Goal: Information Seeking & Learning: Learn about a topic

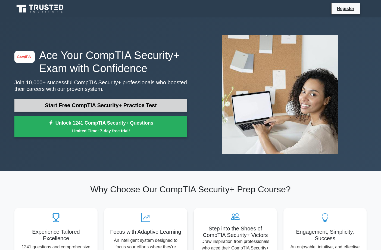
click at [125, 101] on link "Start Free CompTIA Security+ Practice Test" at bounding box center [100, 105] width 173 height 13
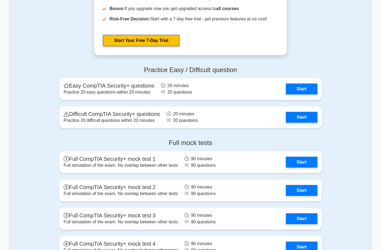
scroll to position [1042, 0]
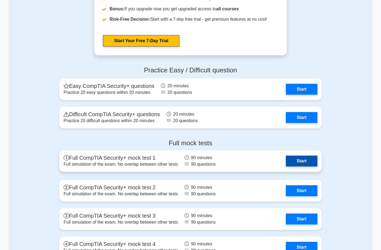
click at [296, 160] on link "Start" at bounding box center [301, 160] width 31 height 11
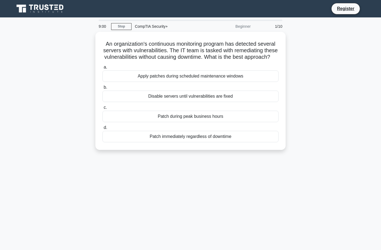
click at [249, 207] on div "9:00 Stop CompTIA Security+ Beginner 1/10 An organization's continuous monitori…" at bounding box center [190, 156] width 358 height 272
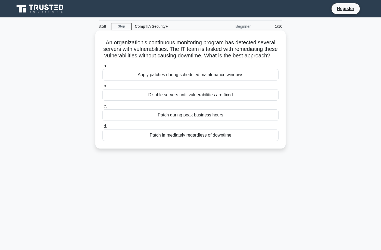
click at [227, 135] on div "Patch immediately regardless of downtime" at bounding box center [190, 134] width 176 height 11
click at [102, 128] on input "d. Patch immediately regardless of downtime" at bounding box center [102, 126] width 0 height 4
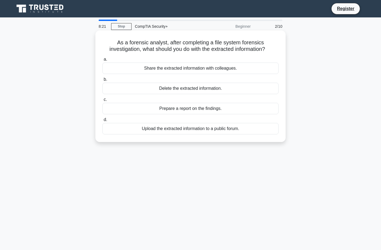
click at [239, 90] on div "Delete the extracted information." at bounding box center [190, 88] width 176 height 11
click at [102, 81] on input "b. Delete the extracted information." at bounding box center [102, 80] width 0 height 4
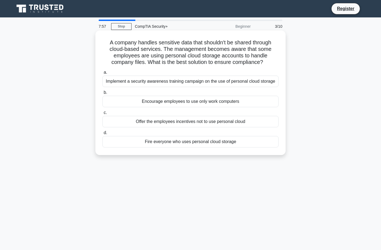
click at [237, 79] on div "Implement a security awareness training campaign on the use of personal cloud s…" at bounding box center [190, 80] width 176 height 11
click at [102, 74] on input "a. Implement a security awareness training campaign on the use of personal clou…" at bounding box center [102, 73] width 0 height 4
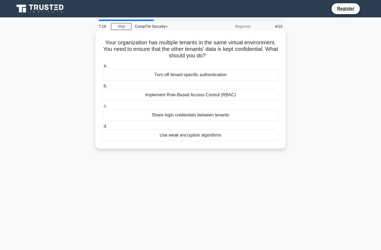
click at [232, 94] on div "Implement Role-Based Access Control (RBAC)" at bounding box center [190, 94] width 176 height 11
click at [102, 88] on input "b. Implement Role-Based Access Control (RBAC)" at bounding box center [102, 86] width 0 height 4
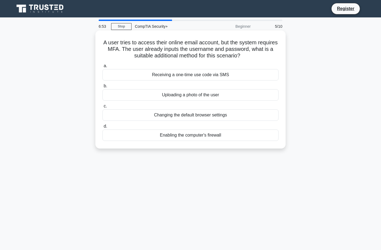
click at [247, 70] on div "Receiving a one-time use code via SMS" at bounding box center [190, 74] width 176 height 11
click at [102, 68] on input "a. Receiving a one-time use code via SMS" at bounding box center [102, 66] width 0 height 4
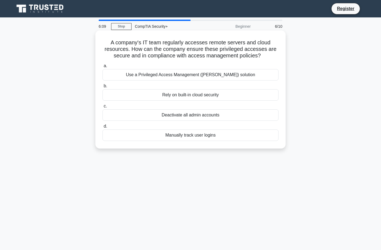
click at [259, 74] on div "Use a Privileged Access Management ([PERSON_NAME]) solution" at bounding box center [190, 74] width 176 height 11
click at [102, 68] on input "a. Use a Privileged Access Management ([PERSON_NAME]) solution" at bounding box center [102, 66] width 0 height 4
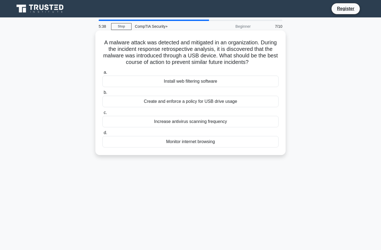
click at [251, 103] on div "Create and enforce a policy for USB drive usage" at bounding box center [190, 101] width 176 height 11
click at [102, 94] on input "b. Create and enforce a policy for USB drive usage" at bounding box center [102, 93] width 0 height 4
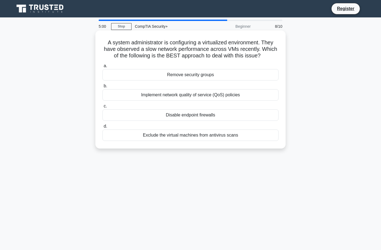
click at [245, 99] on div "Implement network quality of service (QoS) policies" at bounding box center [190, 94] width 176 height 11
click at [102, 88] on input "b. Implement network quality of service (QoS) policies" at bounding box center [102, 86] width 0 height 4
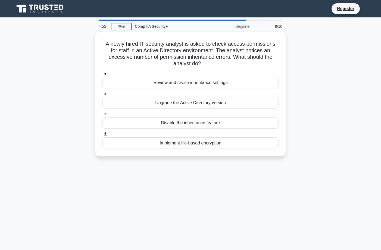
click at [188, 188] on div "4:55 Stop CompTIA Security+ Beginner 9/10 A newly hired IT security analyst is …" at bounding box center [190, 156] width 358 height 272
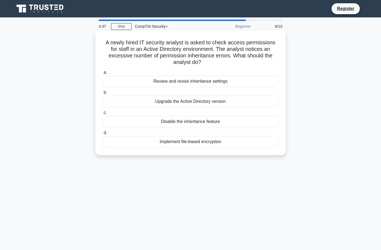
drag, startPoint x: 104, startPoint y: 42, endPoint x: 270, endPoint y: 55, distance: 166.7
click at [276, 55] on h5 "A newly hired IT security analyst is asked to check access permissions for staf…" at bounding box center [190, 52] width 177 height 27
click at [278, 61] on div "A newly hired IT security analyst is asked to check access permissions for staf…" at bounding box center [190, 93] width 186 height 120
click at [205, 136] on div "Implement file-based encryption" at bounding box center [190, 141] width 176 height 11
click at [102, 134] on input "d. Implement file-based encryption" at bounding box center [102, 133] width 0 height 4
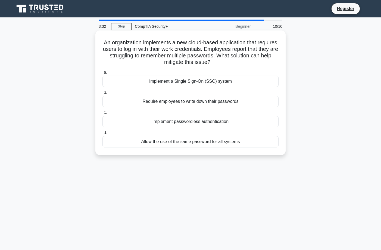
click at [251, 81] on div "Implement a Single Sign-On (SSO) system" at bounding box center [190, 80] width 176 height 11
click at [102, 74] on input "a. Implement a Single Sign-On (SSO) system" at bounding box center [102, 73] width 0 height 4
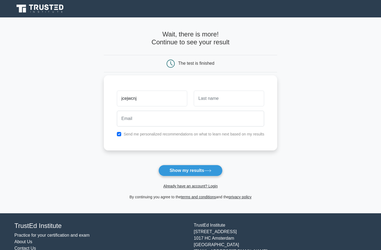
type input "jcejwcnj"
type input "idncinw"
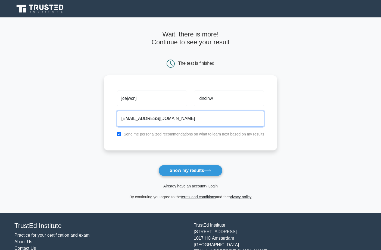
type input "wqicniwnc@gmail.com"
click at [190, 170] on button "Show my results" at bounding box center [190, 170] width 64 height 11
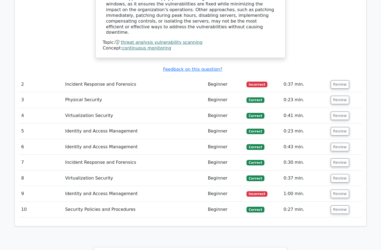
scroll to position [591, 0]
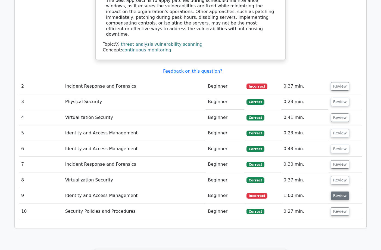
click at [339, 191] on button "Review" at bounding box center [339, 195] width 18 height 8
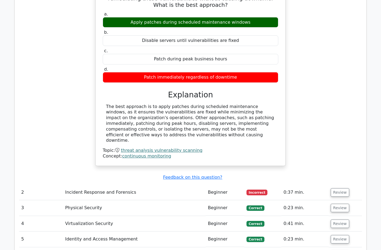
scroll to position [486, 0]
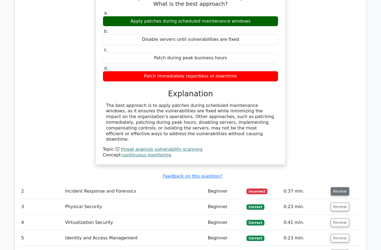
click at [336, 187] on button "Review" at bounding box center [339, 191] width 18 height 8
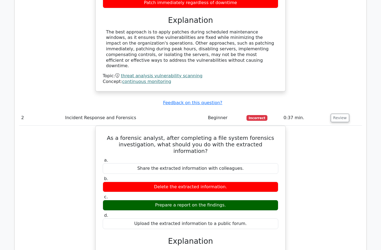
scroll to position [557, 0]
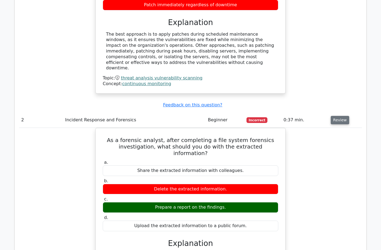
click at [337, 116] on button "Review" at bounding box center [339, 120] width 18 height 8
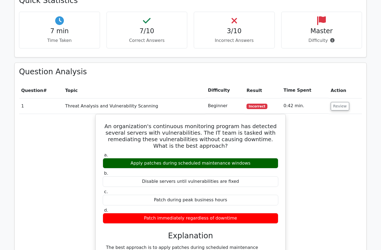
scroll to position [345, 0]
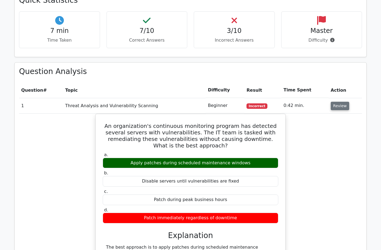
click at [335, 102] on button "Review" at bounding box center [339, 106] width 18 height 8
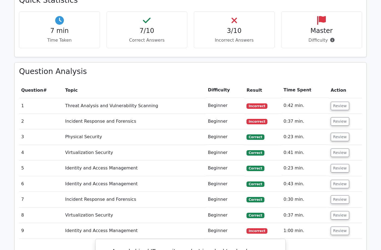
click at [337, 223] on td "Review" at bounding box center [344, 230] width 33 height 15
click at [337, 226] on button "Review" at bounding box center [339, 230] width 18 height 8
